Goal: Complete application form: Complete application form

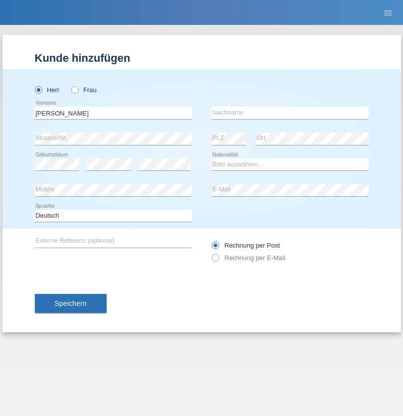
type input "[PERSON_NAME]"
click at [290, 113] on input "text" at bounding box center [290, 113] width 157 height 12
type input "Akkas"
select select "TR"
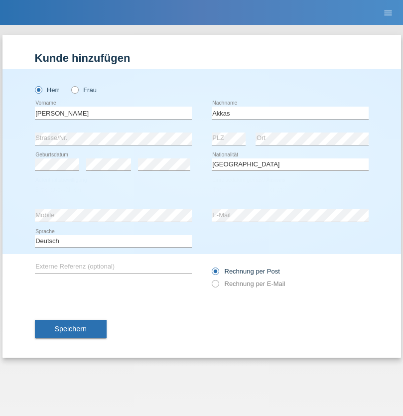
select select "C"
select select "19"
select select "04"
select select "1995"
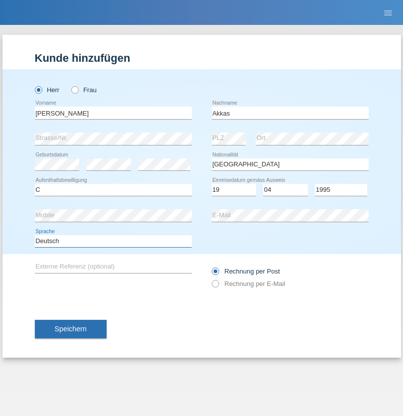
select select "en"
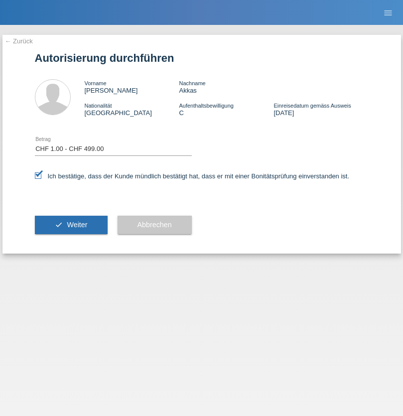
select select "1"
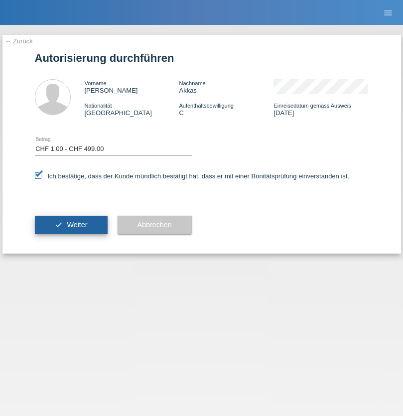
click at [71, 225] on span "Weiter" at bounding box center [77, 225] width 20 height 8
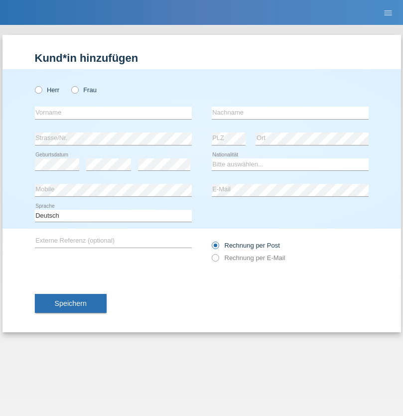
radio input "true"
click at [113, 113] on input "text" at bounding box center [113, 113] width 157 height 12
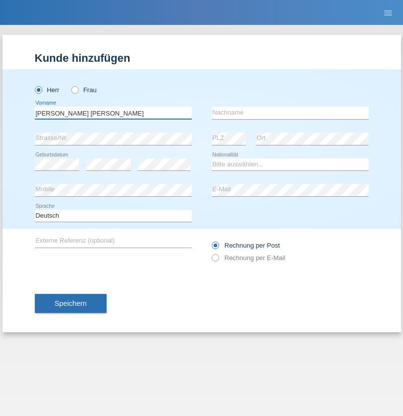
type input "José Antonio"
click at [290, 113] on input "text" at bounding box center [290, 113] width 157 height 12
type input "Jara Zambrano"
select select "ES"
select select "C"
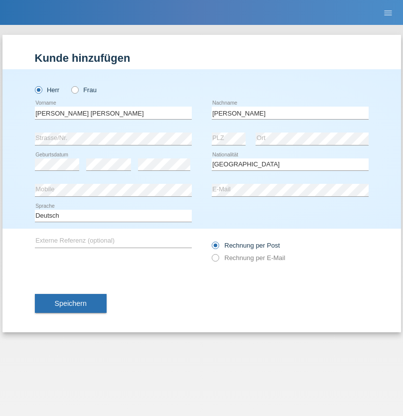
select select "16"
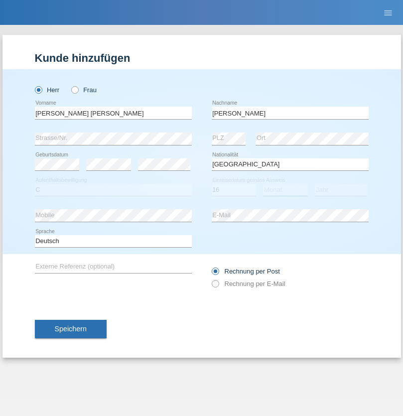
select select "06"
select select "1976"
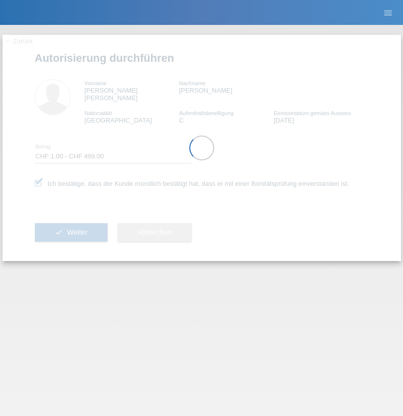
select select "1"
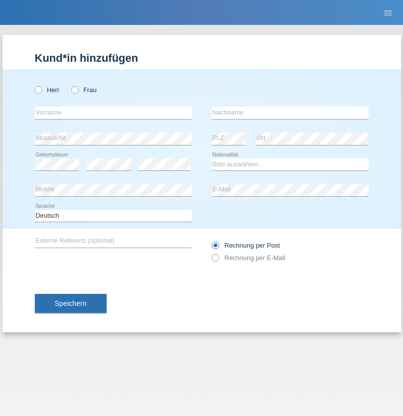
radio input "true"
click at [113, 113] on input "text" at bounding box center [113, 113] width 157 height 12
type input "[PERSON_NAME]"
click at [290, 113] on input "text" at bounding box center [290, 113] width 157 height 12
type input "Akkas"
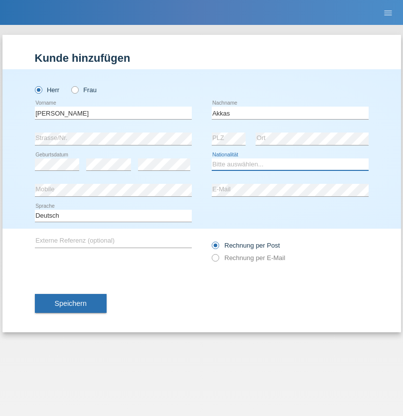
select select "TR"
select select "C"
select select "19"
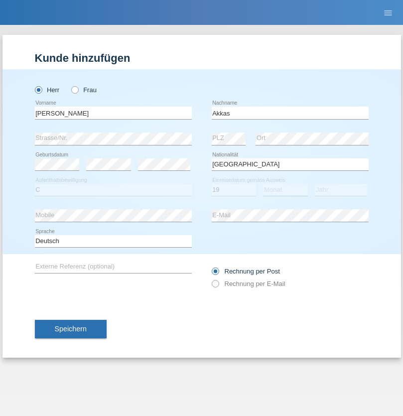
select select "10"
select select "2020"
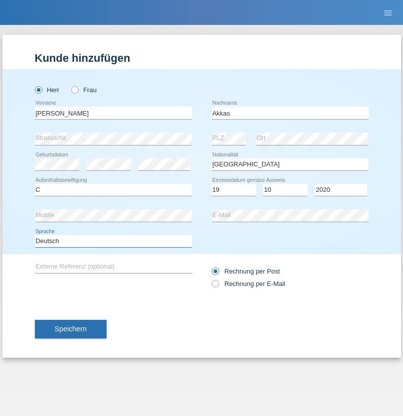
select select "en"
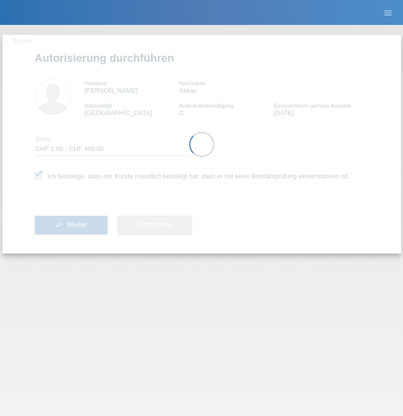
select select "1"
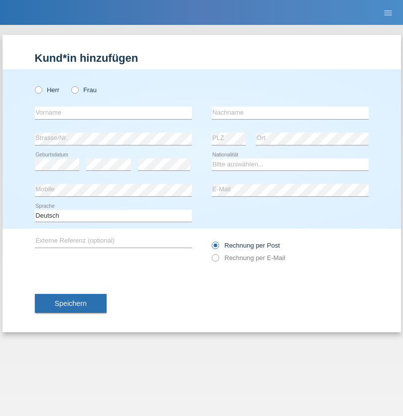
radio input "true"
click at [113, 113] on input "text" at bounding box center [113, 113] width 157 height 12
type input "[PERSON_NAME]"
click at [290, 113] on input "text" at bounding box center [290, 113] width 157 height 12
type input "Zingg"
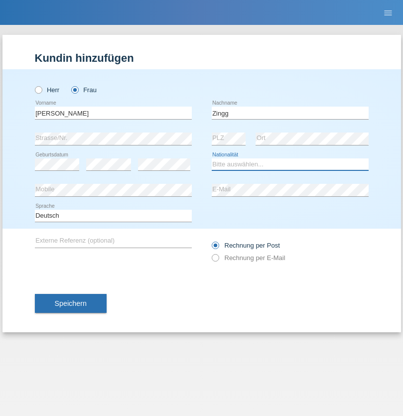
select select "CH"
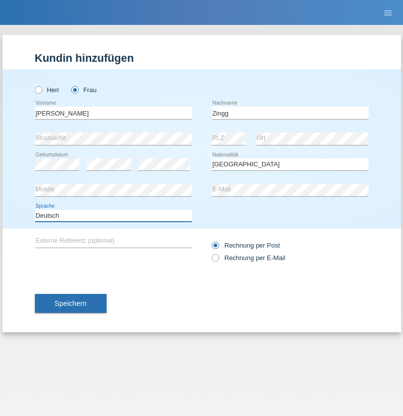
select select "en"
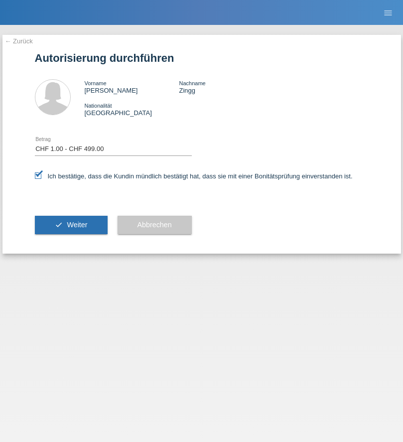
select select "1"
click at [71, 225] on span "Weiter" at bounding box center [77, 225] width 20 height 8
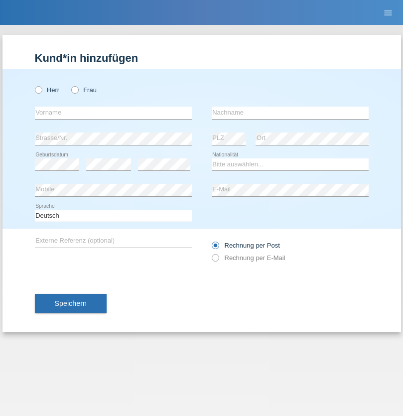
radio input "true"
click at [113, 113] on input "text" at bounding box center [113, 113] width 157 height 12
type input "Paransothuyamma"
click at [290, 113] on input "text" at bounding box center [290, 113] width 157 height 12
type input "Kamagaratnam"
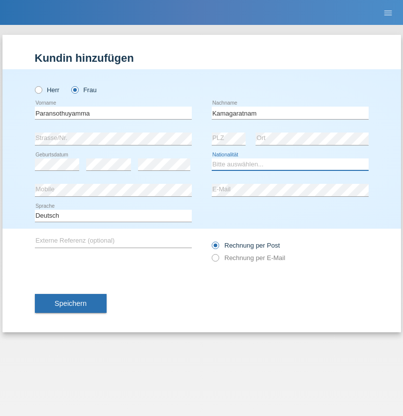
select select "CH"
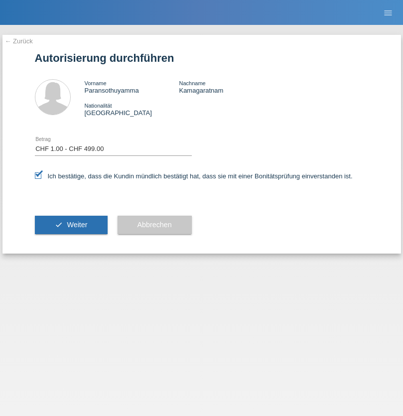
select select "1"
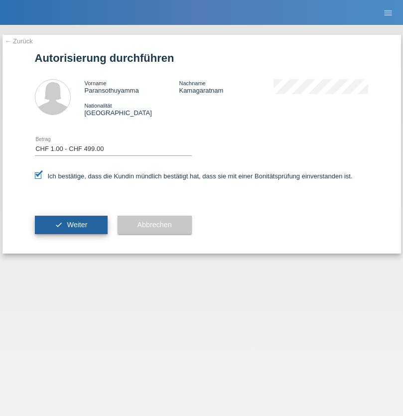
click at [71, 225] on span "Weiter" at bounding box center [77, 225] width 20 height 8
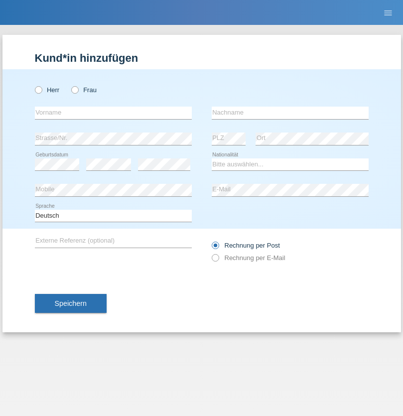
radio input "true"
select select "RS"
select select "C"
select select "08"
select select "10"
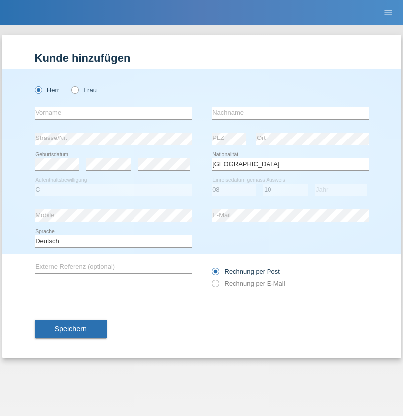
select select "2006"
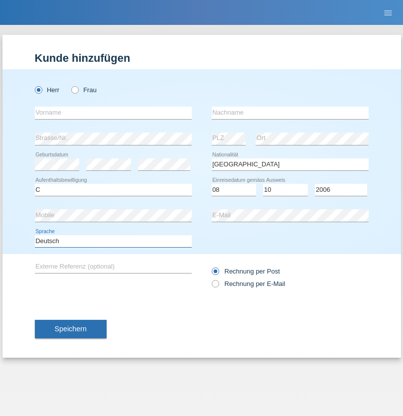
select select "en"
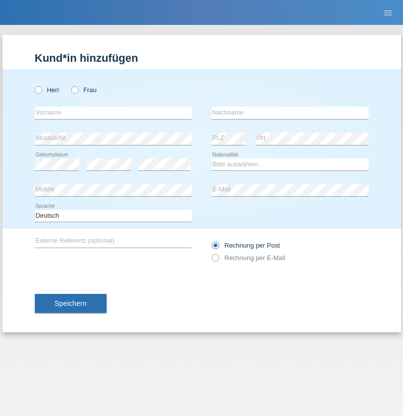
radio input "true"
click at [113, 113] on input "text" at bounding box center [113, 113] width 157 height 12
type input "Sladjan"
click at [290, 113] on input "text" at bounding box center [290, 113] width 157 height 12
type input "Pejic"
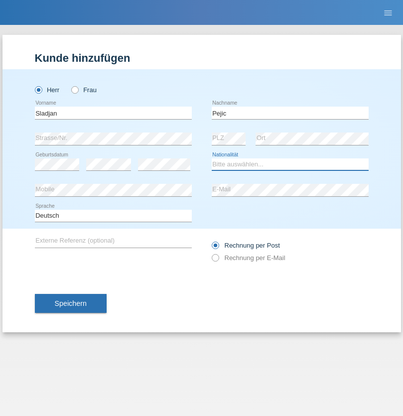
select select "CH"
radio input "true"
click at [113, 113] on input "text" at bounding box center [113, 113] width 157 height 12
type input "[PERSON_NAME]"
click at [290, 113] on input "text" at bounding box center [290, 113] width 157 height 12
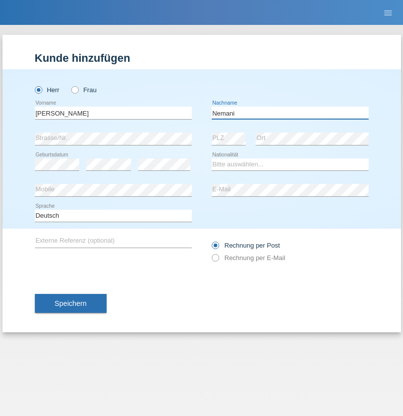
type input "Nemani"
select select "AF"
select select "C"
select select "02"
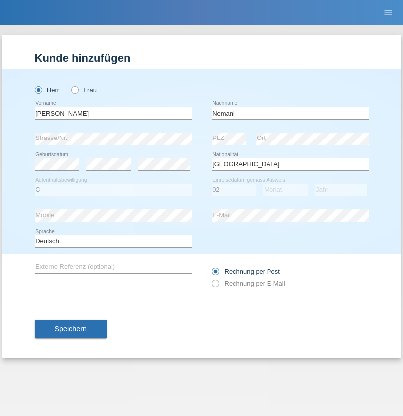
select select "01"
select select "2021"
